Goal: Task Accomplishment & Management: Use online tool/utility

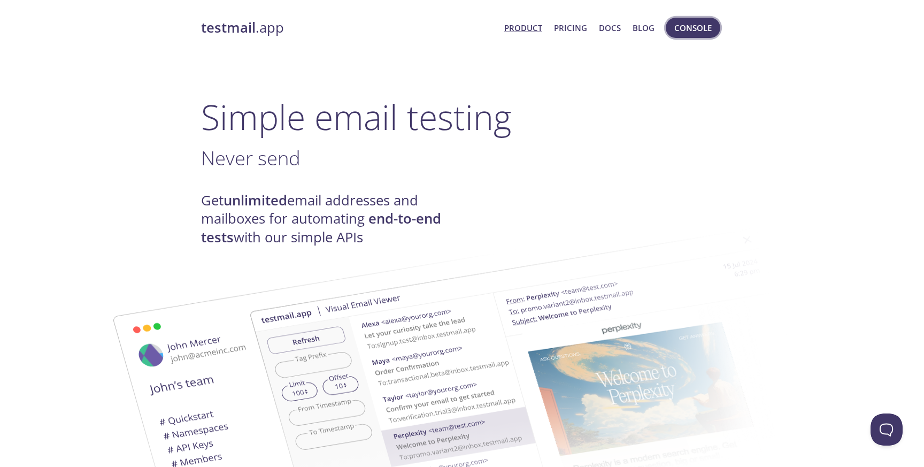
click at [691, 30] on span "Console" at bounding box center [692, 28] width 37 height 14
